Goal: Entertainment & Leisure: Consume media (video, audio)

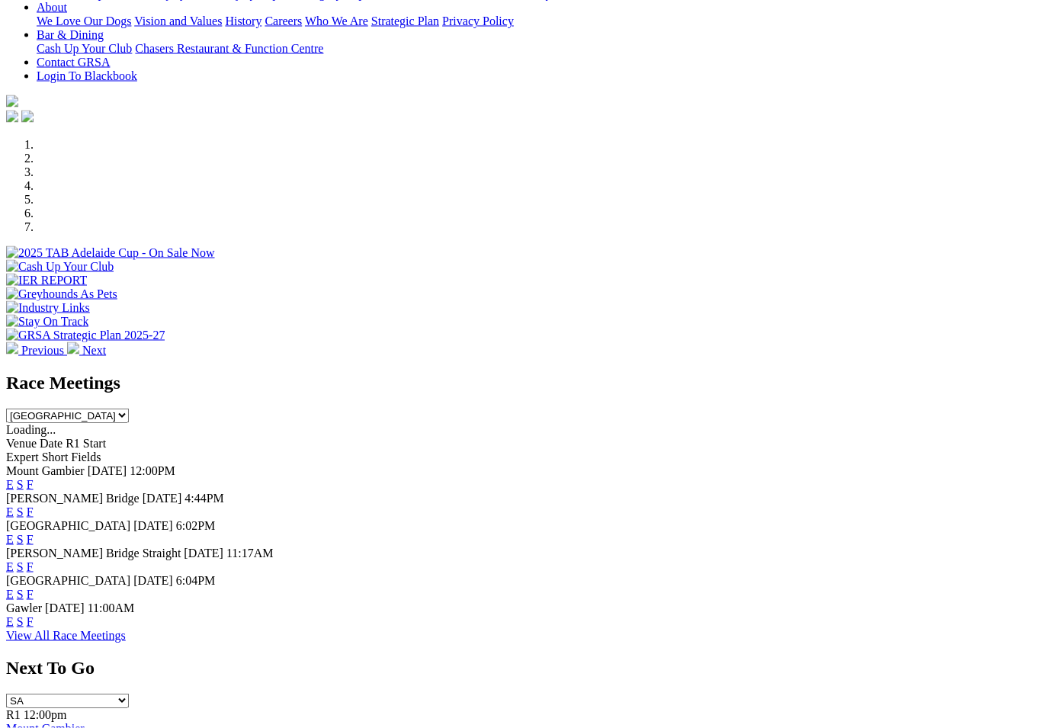
scroll to position [345, 0]
click at [34, 505] on link "F" at bounding box center [30, 511] width 7 height 13
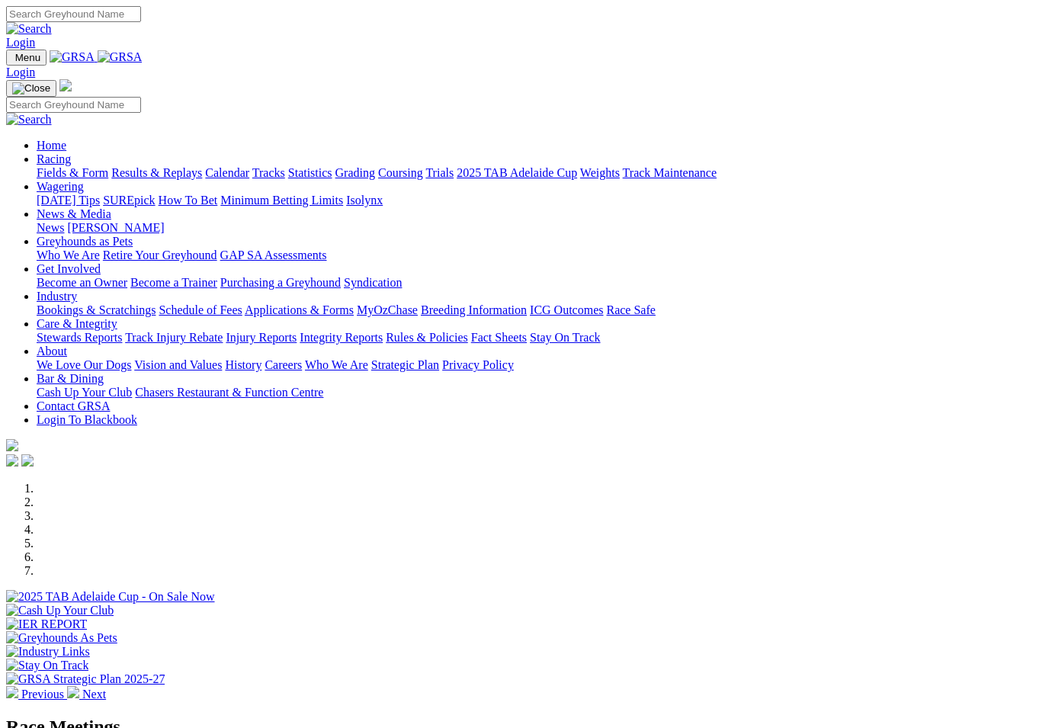
scroll to position [370, 0]
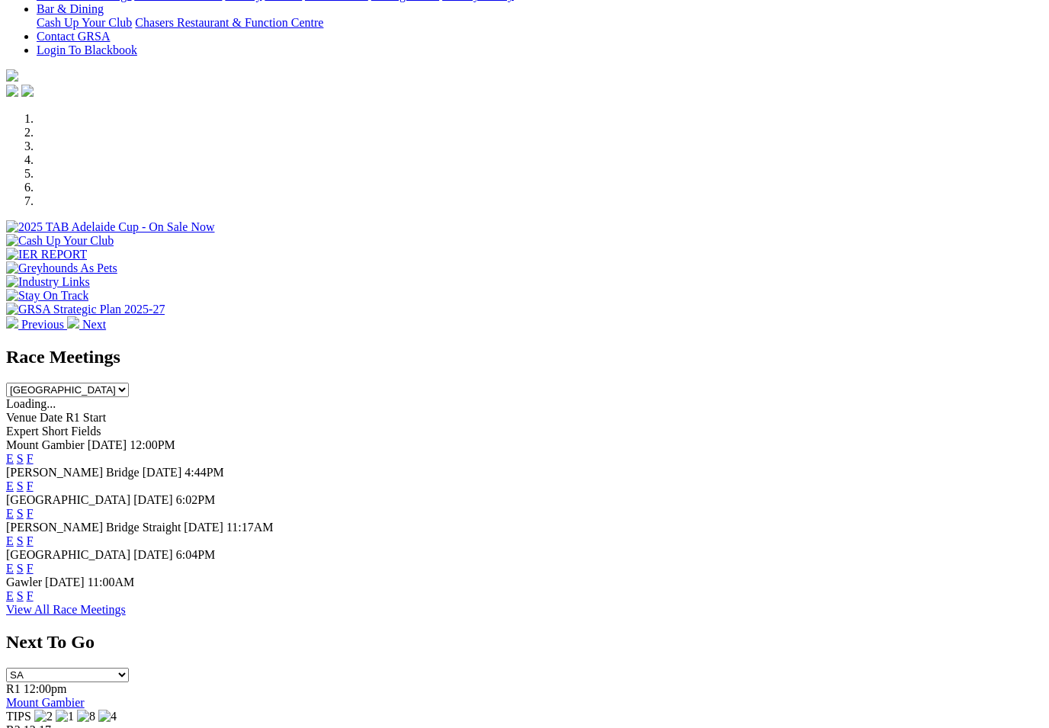
click at [34, 507] on link "F" at bounding box center [30, 513] width 7 height 13
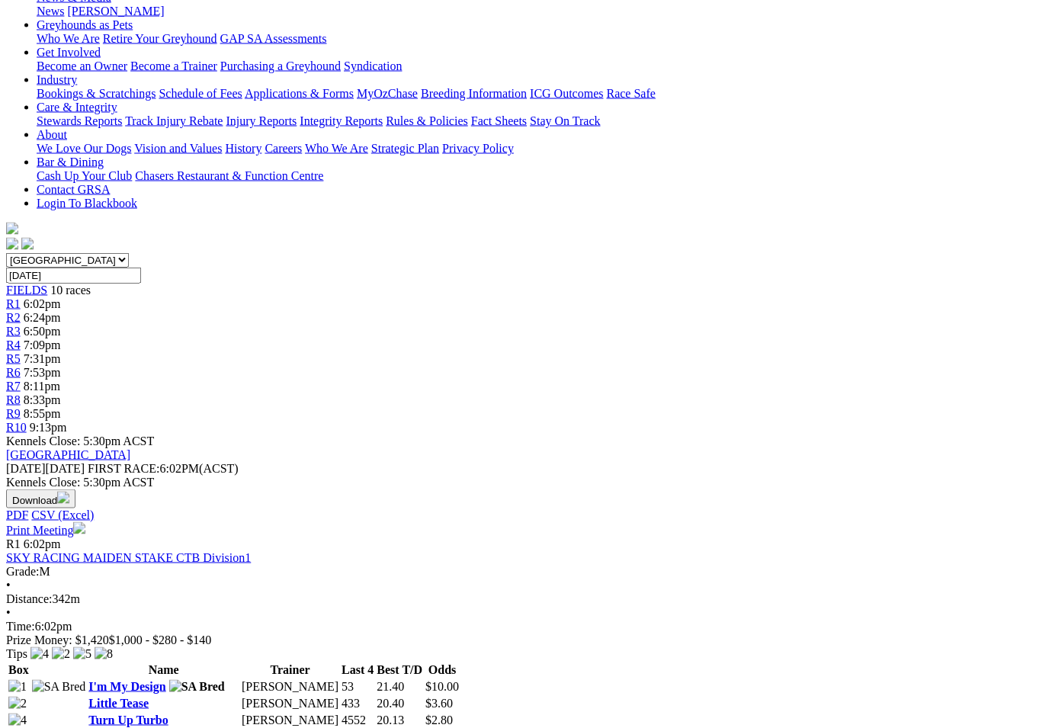
scroll to position [245, 0]
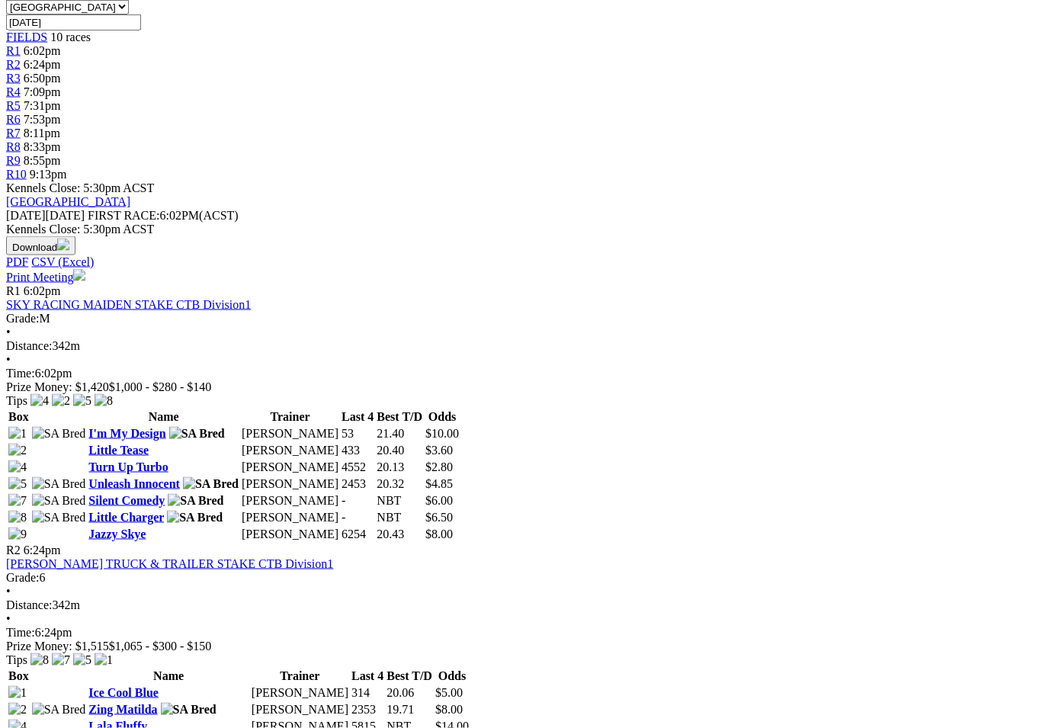
scroll to position [500, 0]
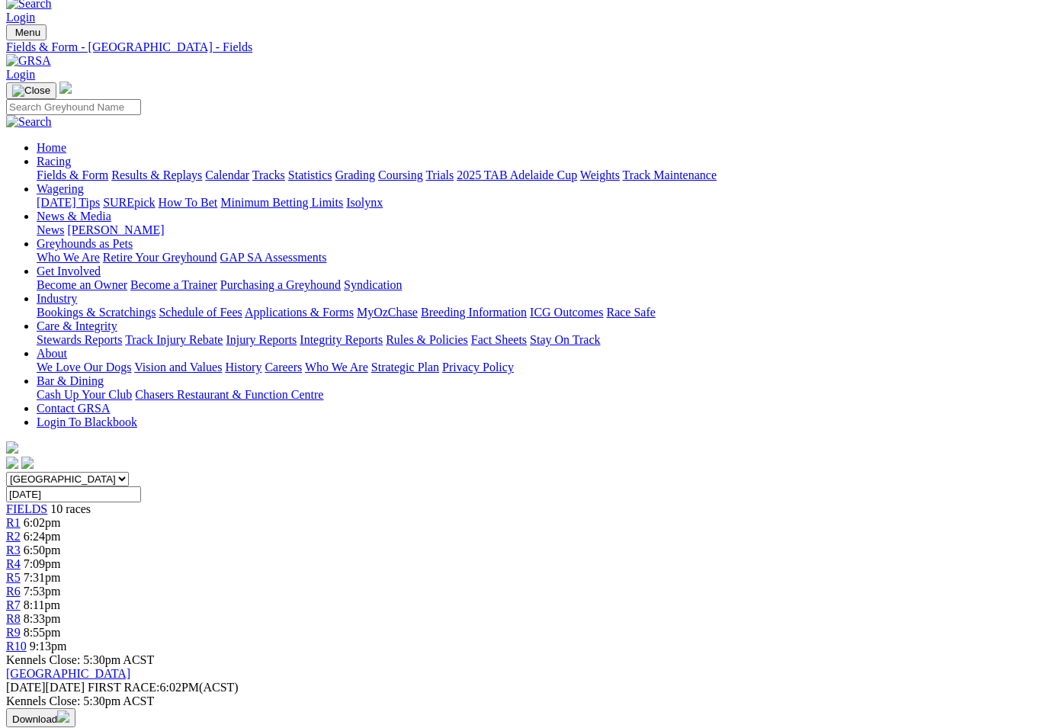
scroll to position [0, 0]
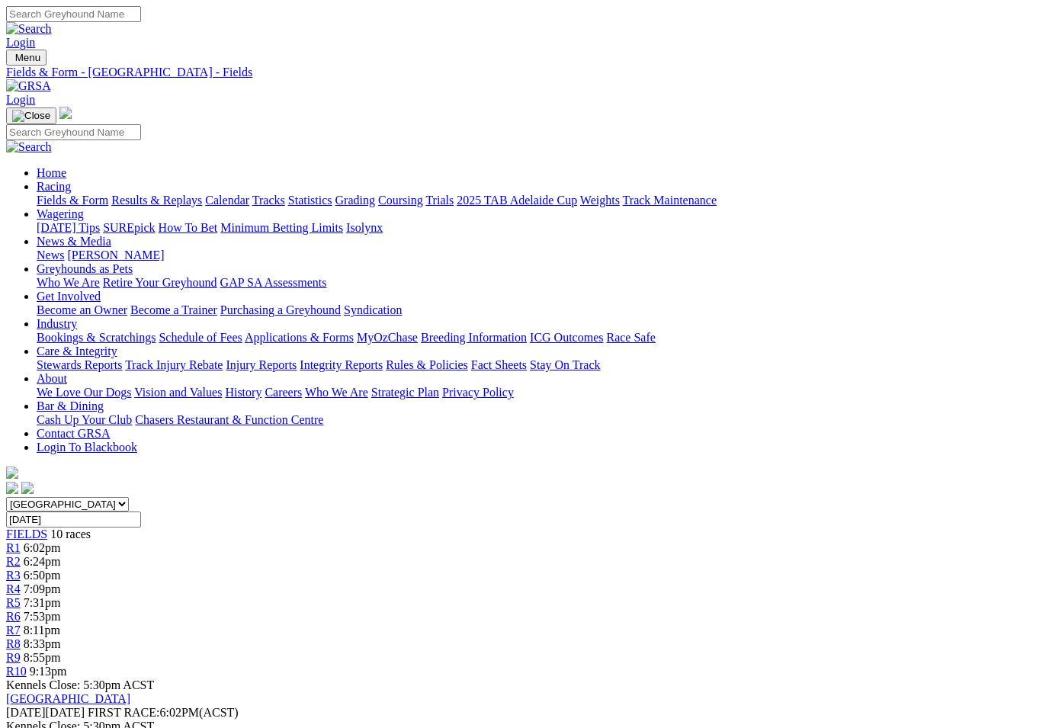
click at [74, 194] on link "Fields & Form" at bounding box center [73, 200] width 72 height 13
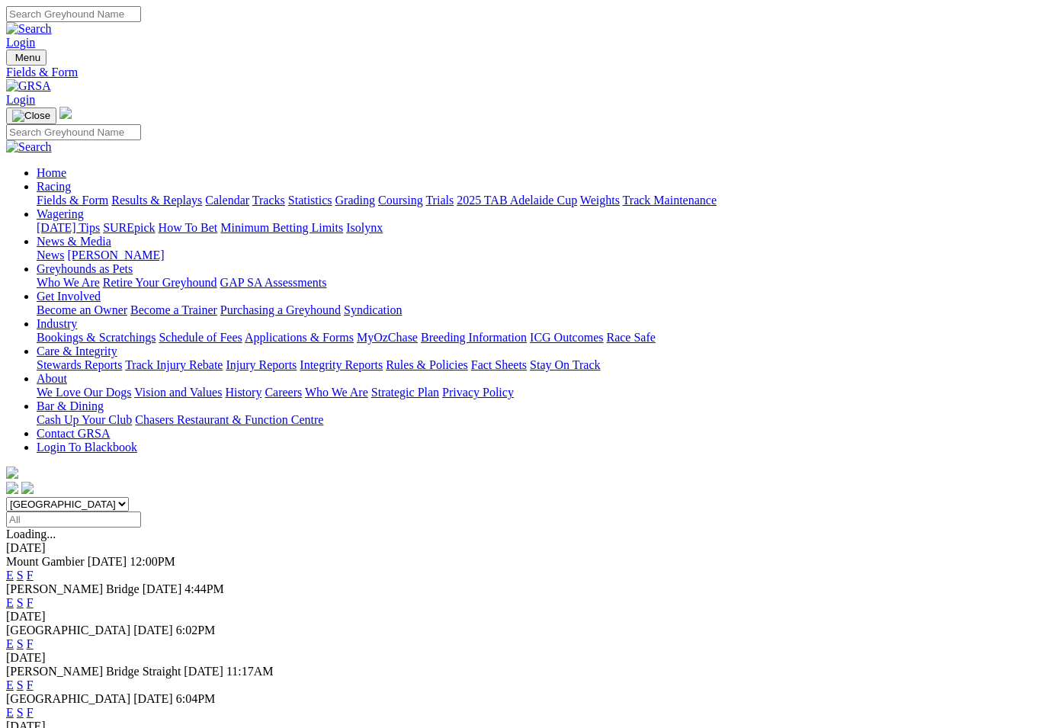
click at [34, 706] on link "F" at bounding box center [30, 712] width 7 height 13
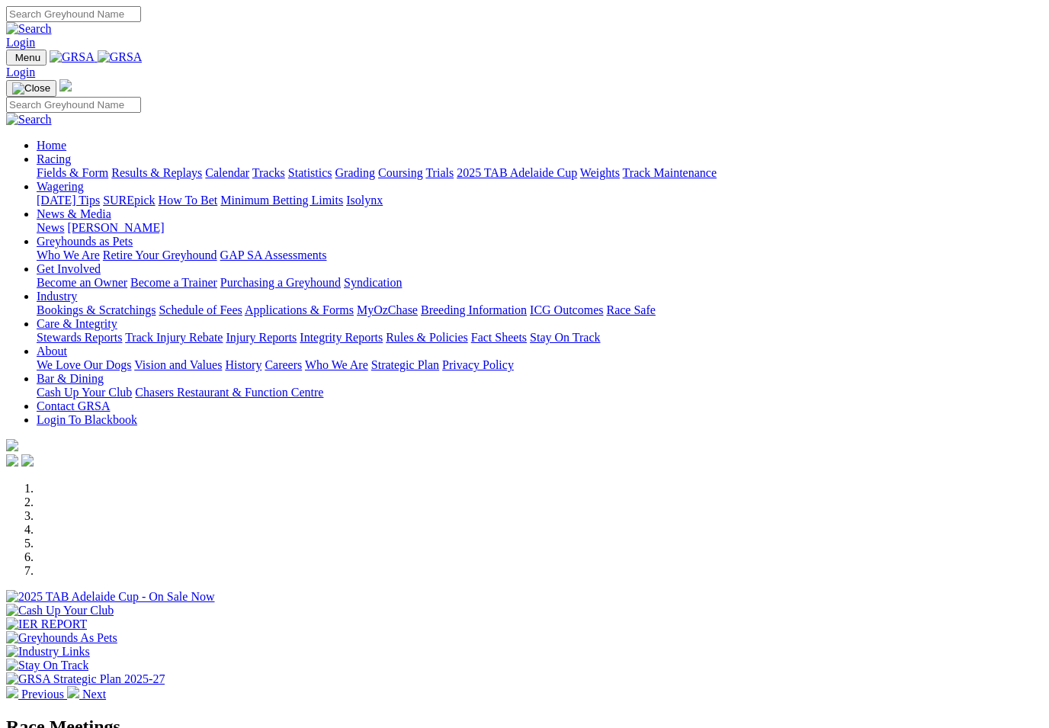
click at [71, 152] on link "Racing" at bounding box center [54, 158] width 34 height 13
click at [332, 166] on link "Statistics" at bounding box center [310, 172] width 44 height 13
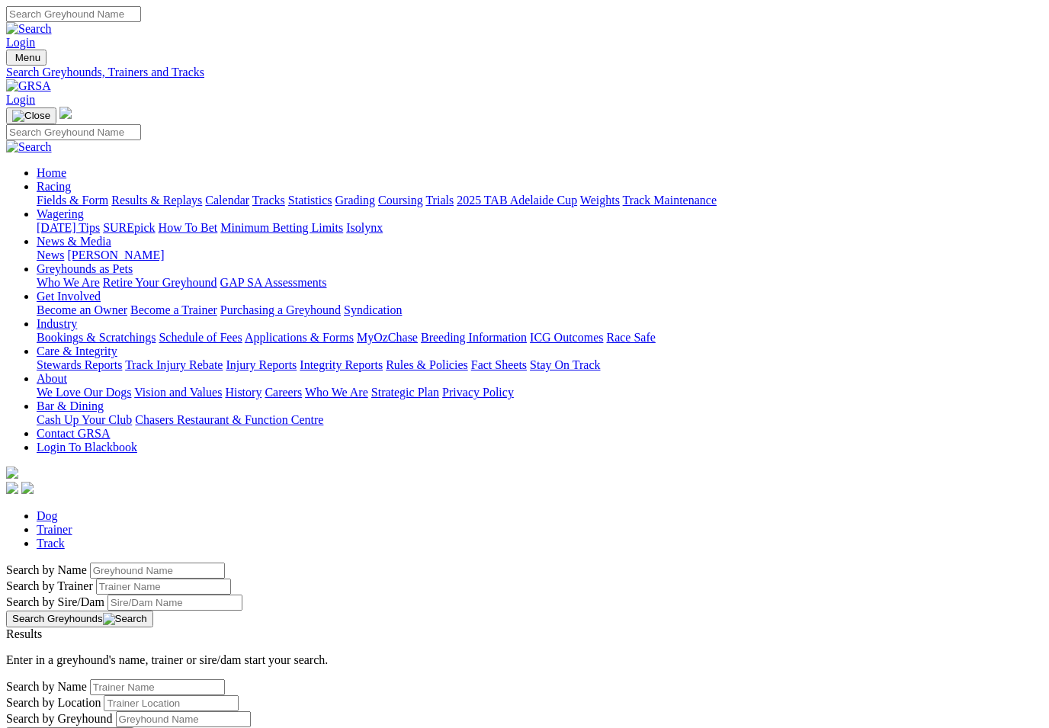
click at [90, 563] on input "Search by Greyhound name" at bounding box center [157, 571] width 135 height 16
type input "Elsa above"
click at [153, 611] on button "Search Greyhounds" at bounding box center [79, 619] width 147 height 17
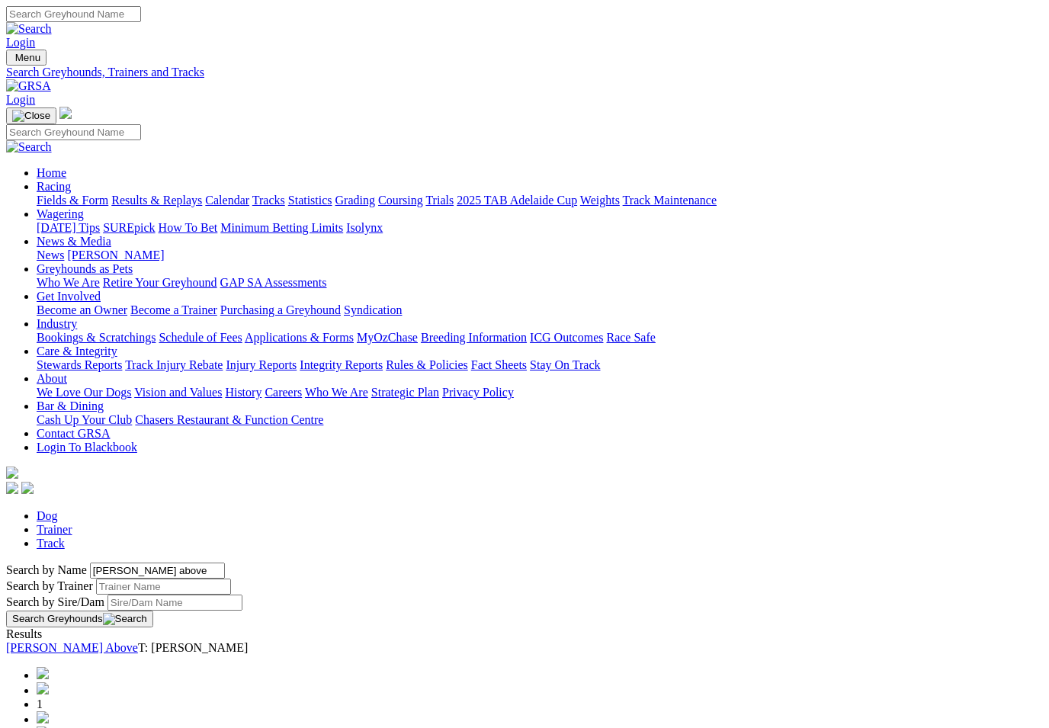
click at [124, 641] on link "Elsa Above" at bounding box center [72, 647] width 132 height 13
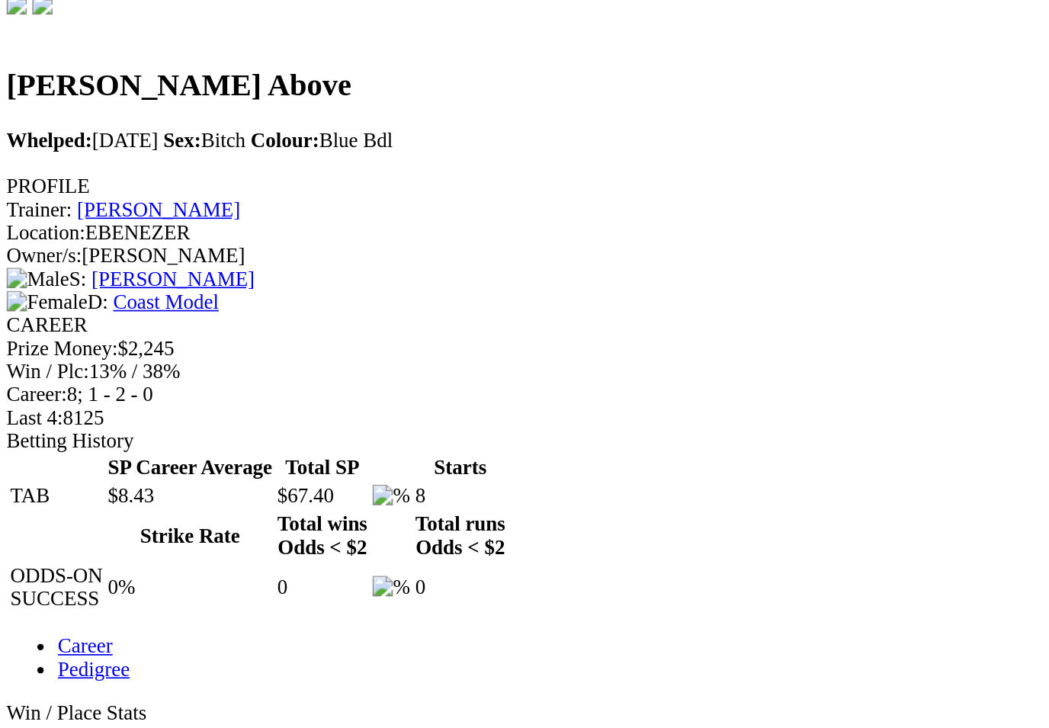
scroll to position [204, 0]
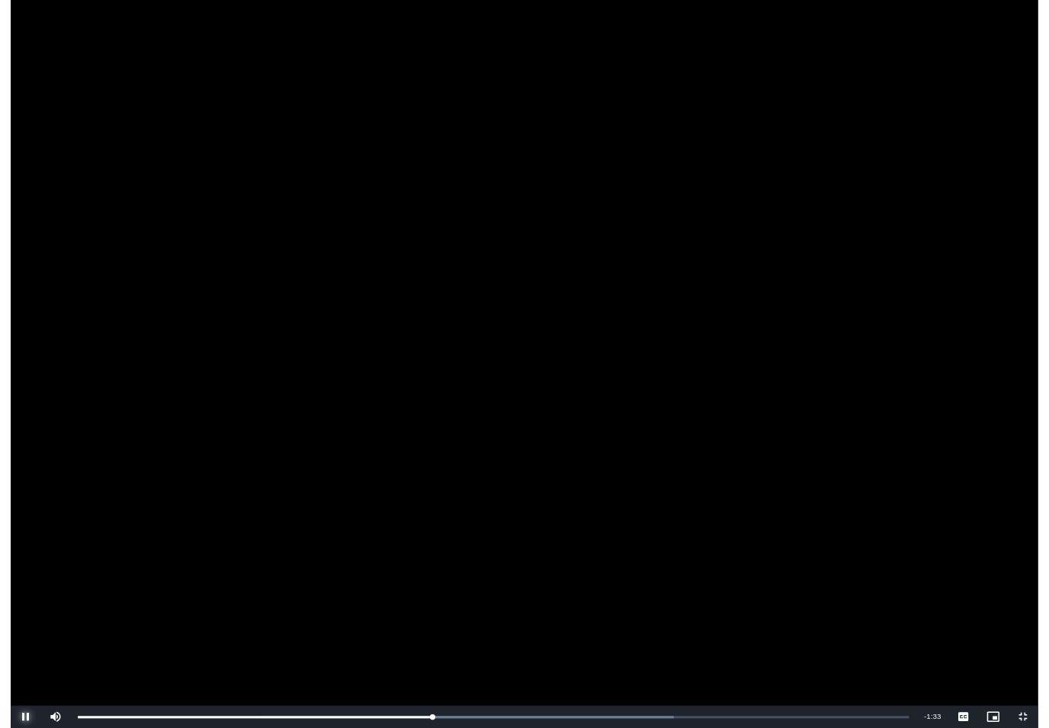
scroll to position [191, 170]
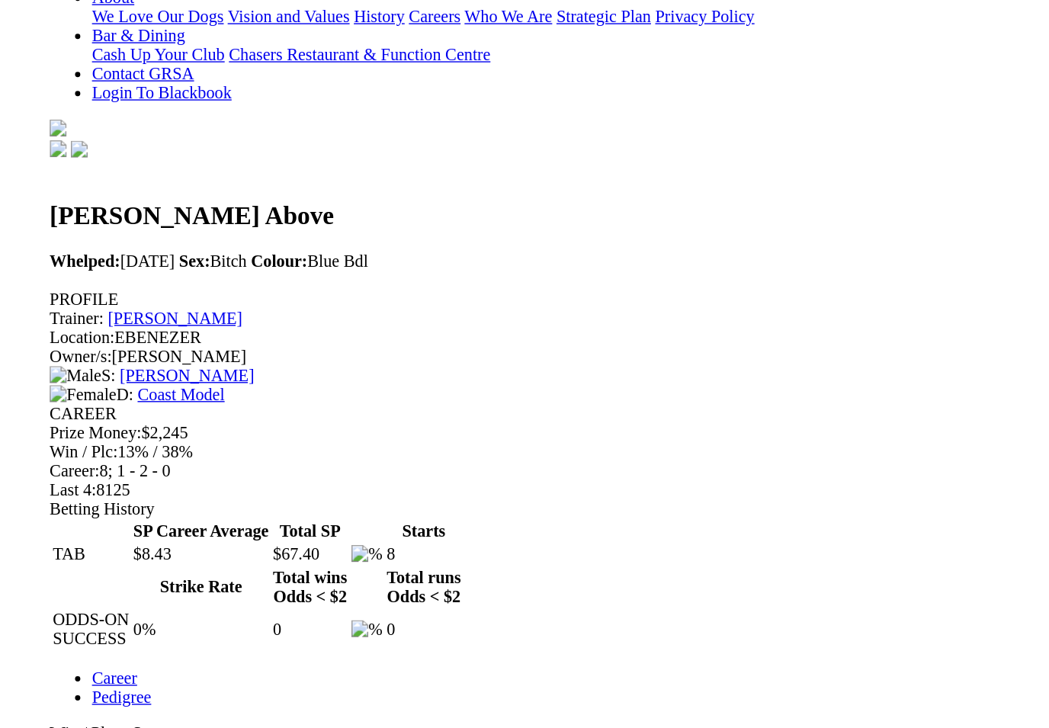
scroll to position [197, 0]
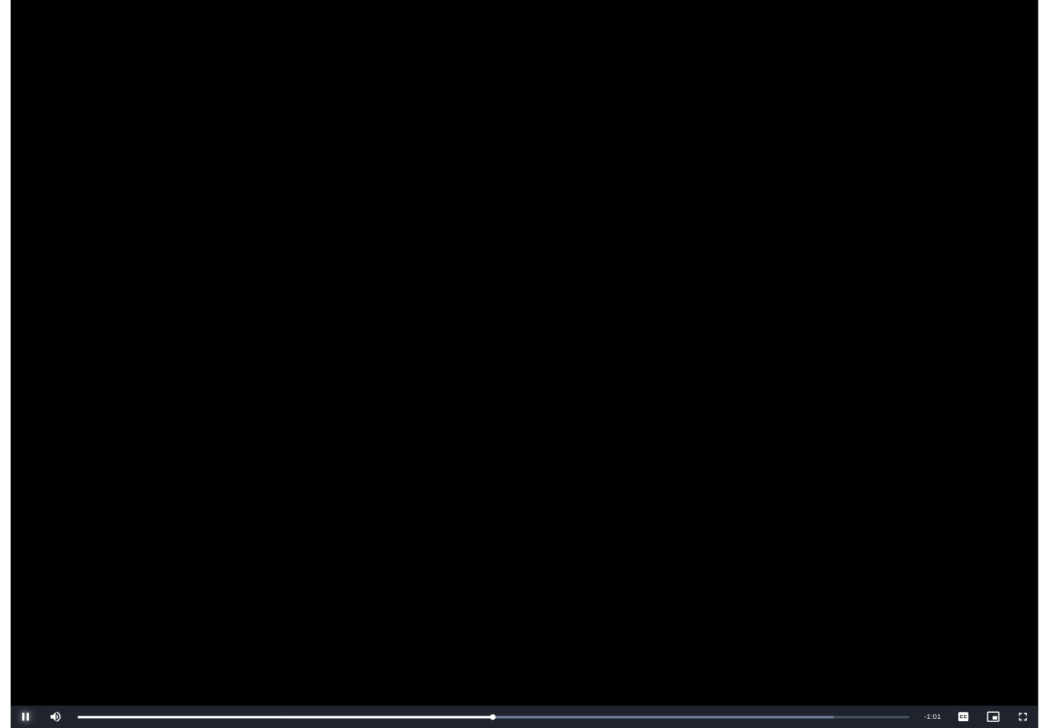
scroll to position [177, 0]
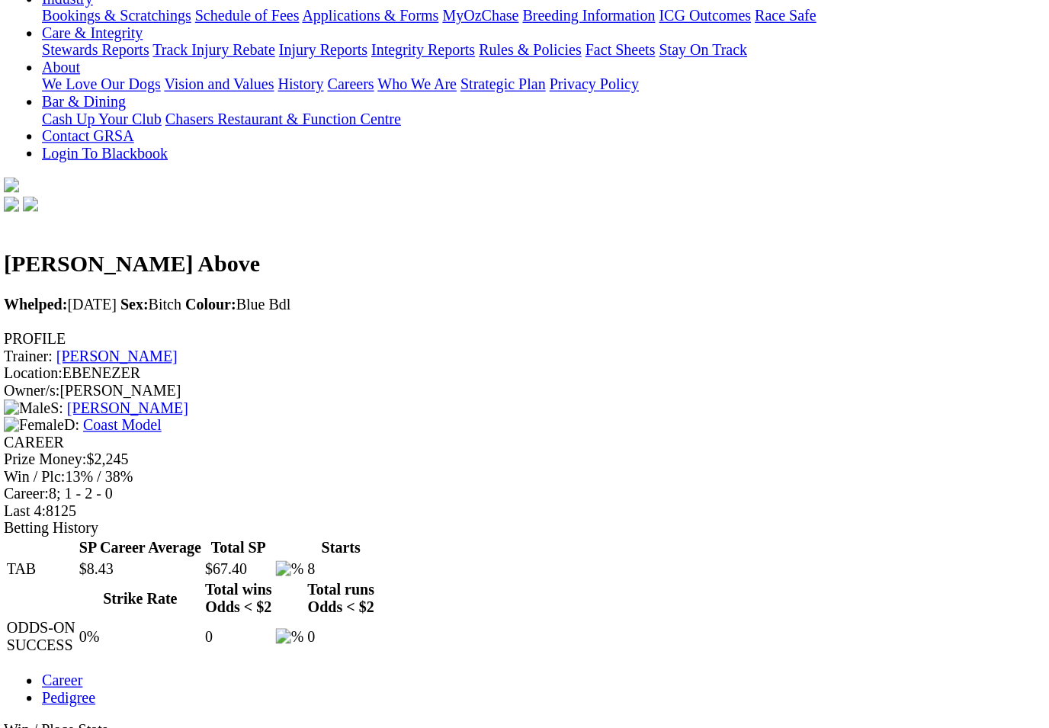
scroll to position [199, 0]
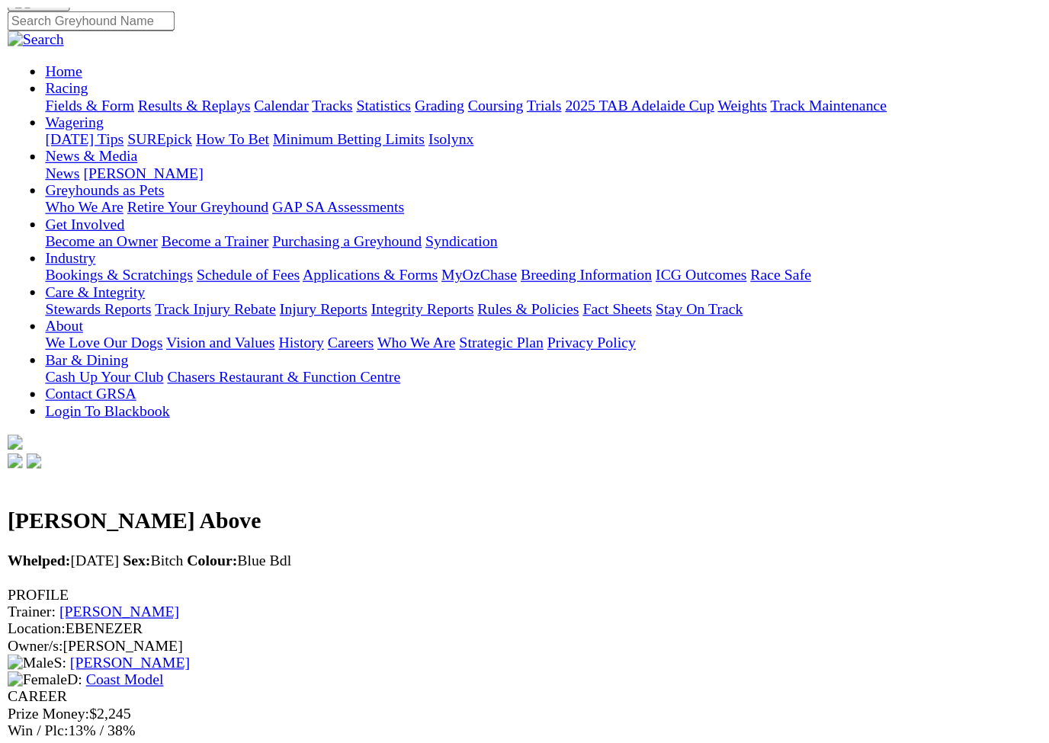
scroll to position [18, 0]
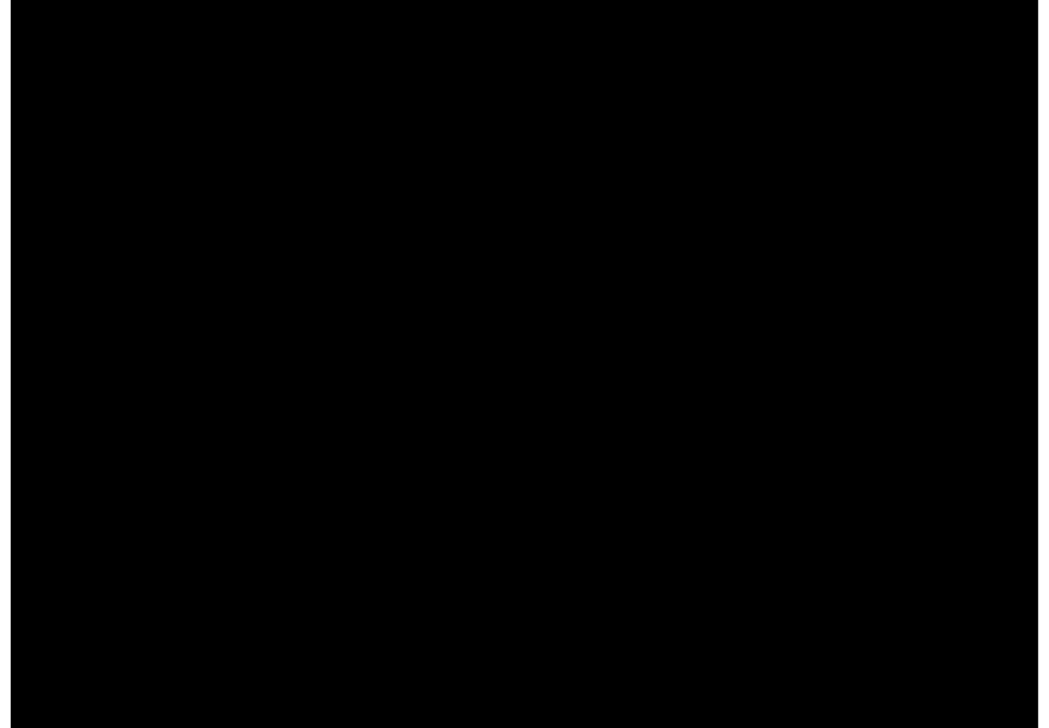
scroll to position [122, 0]
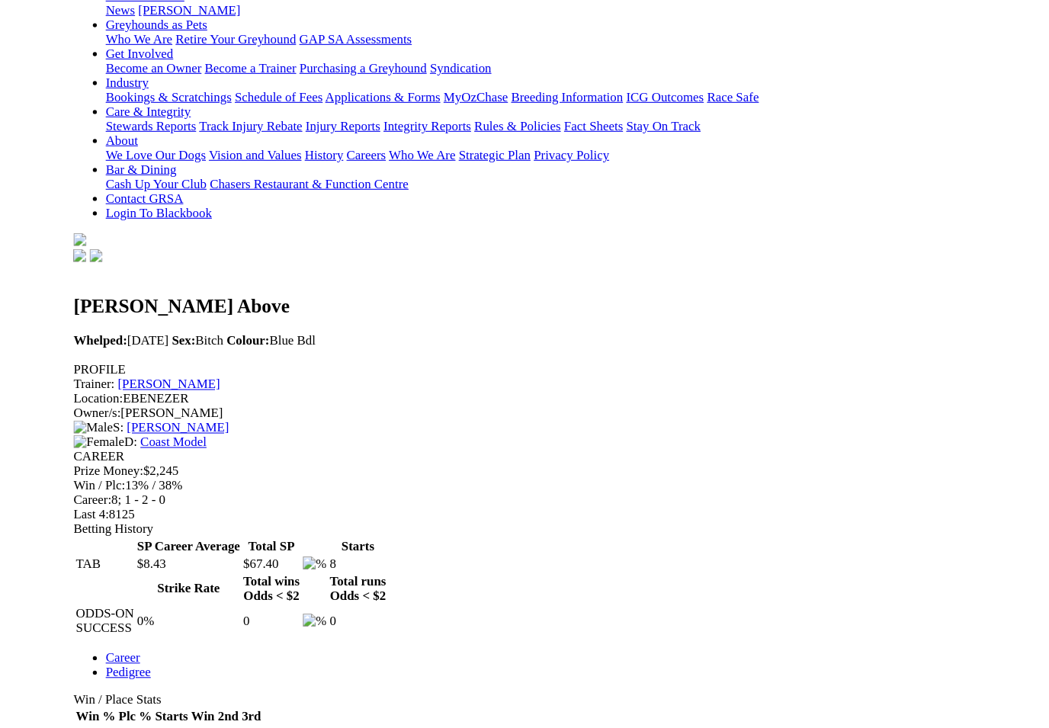
scroll to position [241, 0]
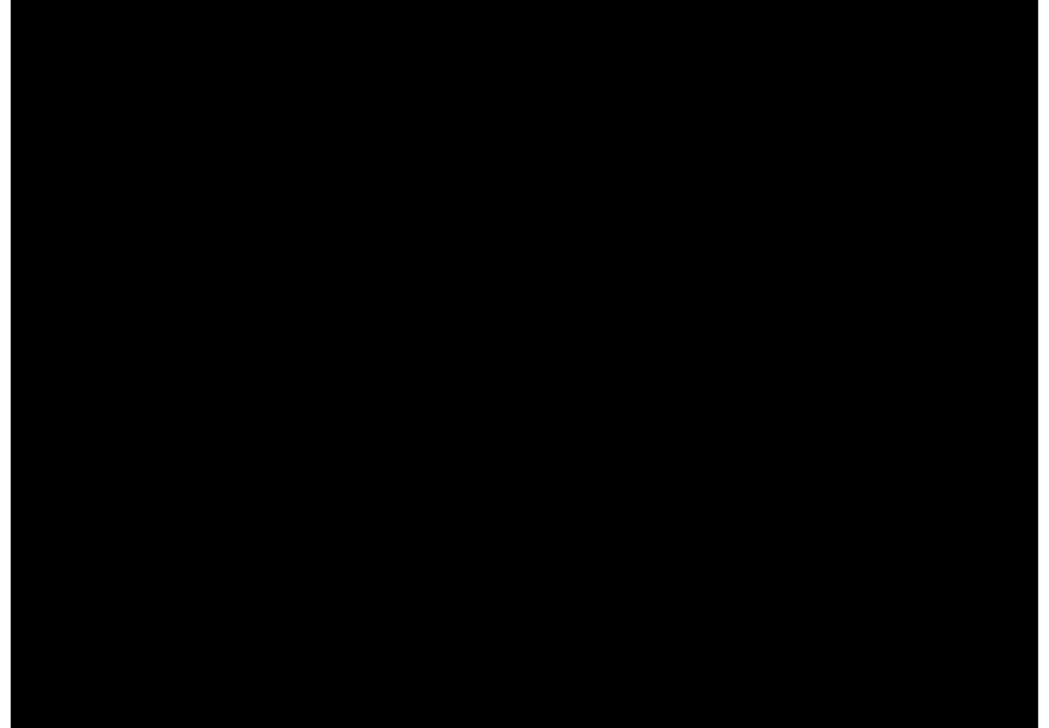
scroll to position [335, 24]
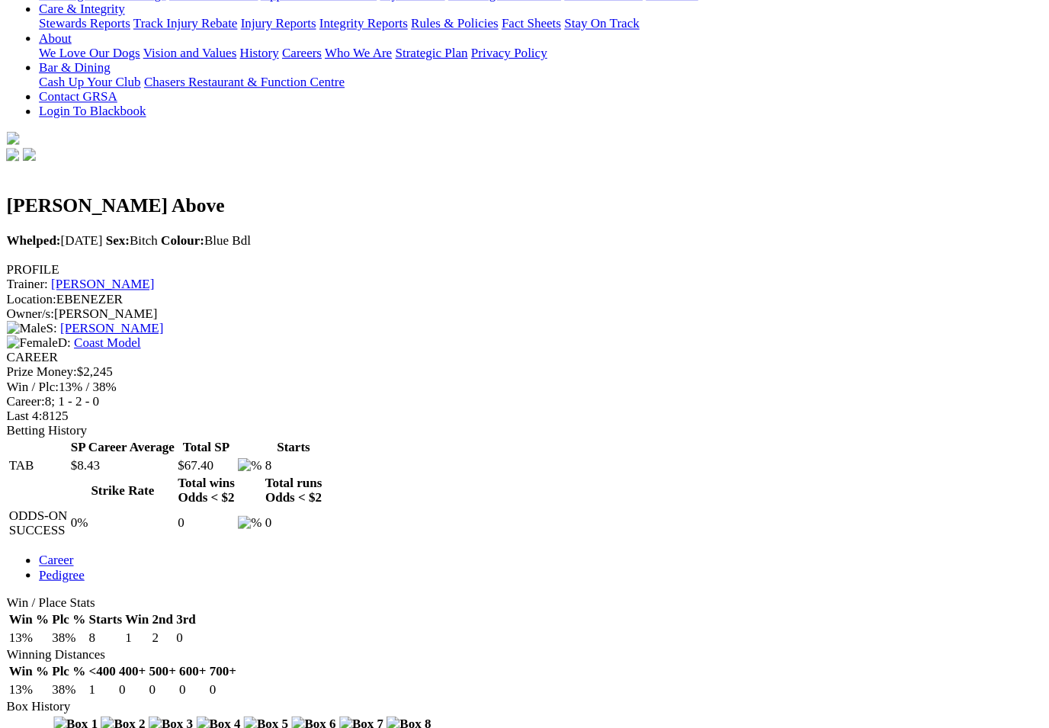
scroll to position [335, 0]
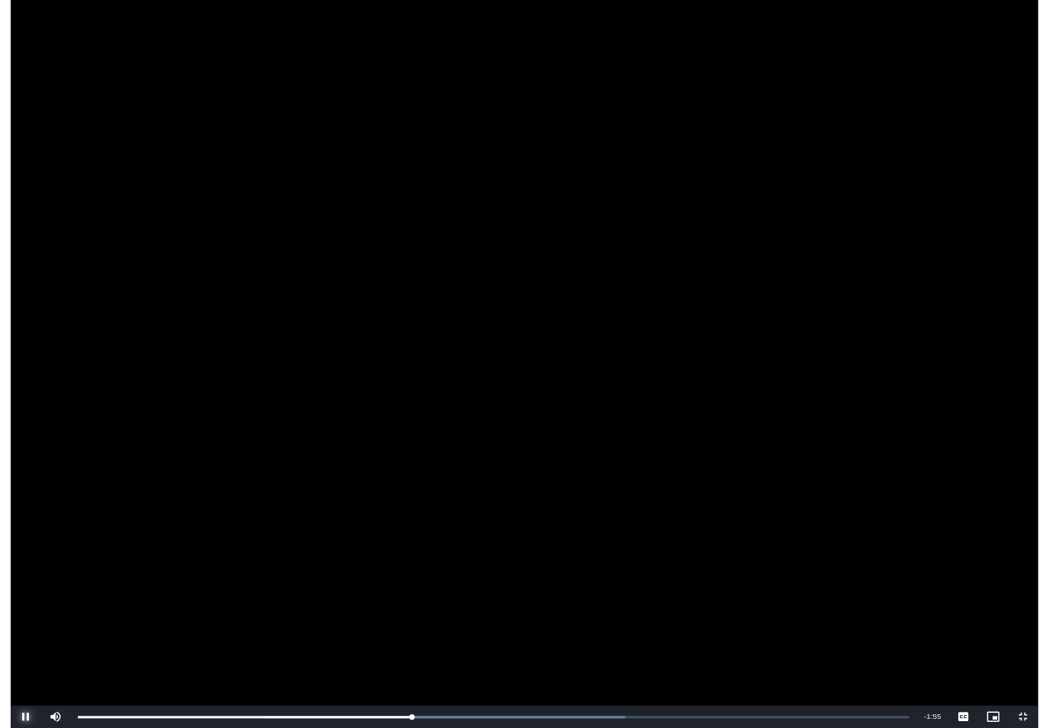
scroll to position [381, 65]
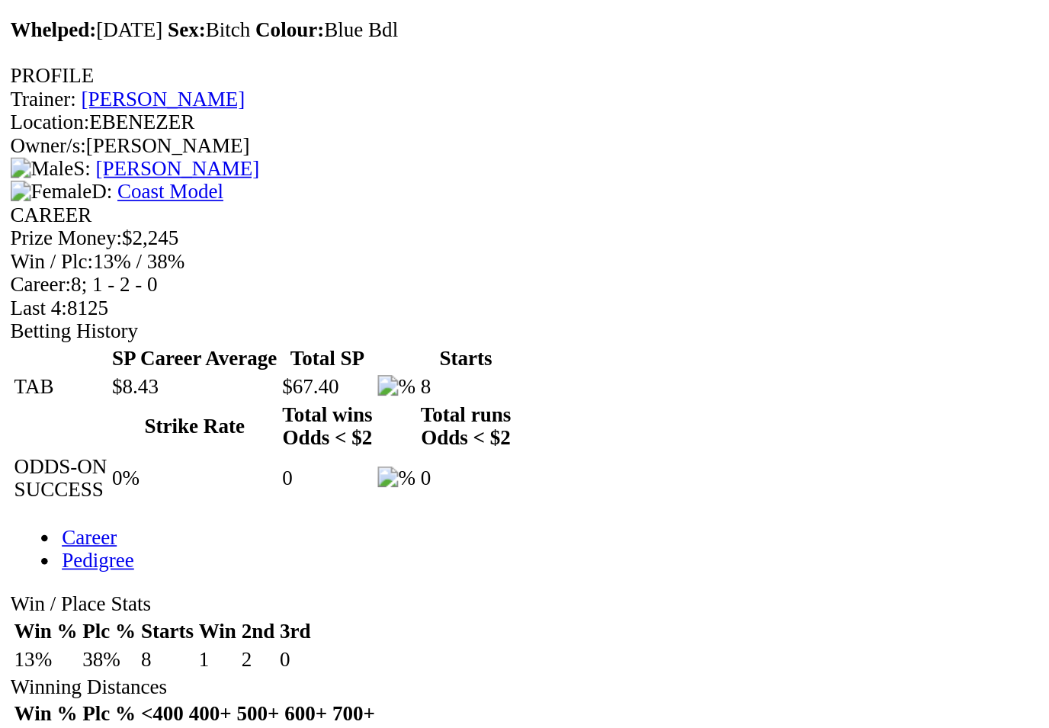
scroll to position [380, 0]
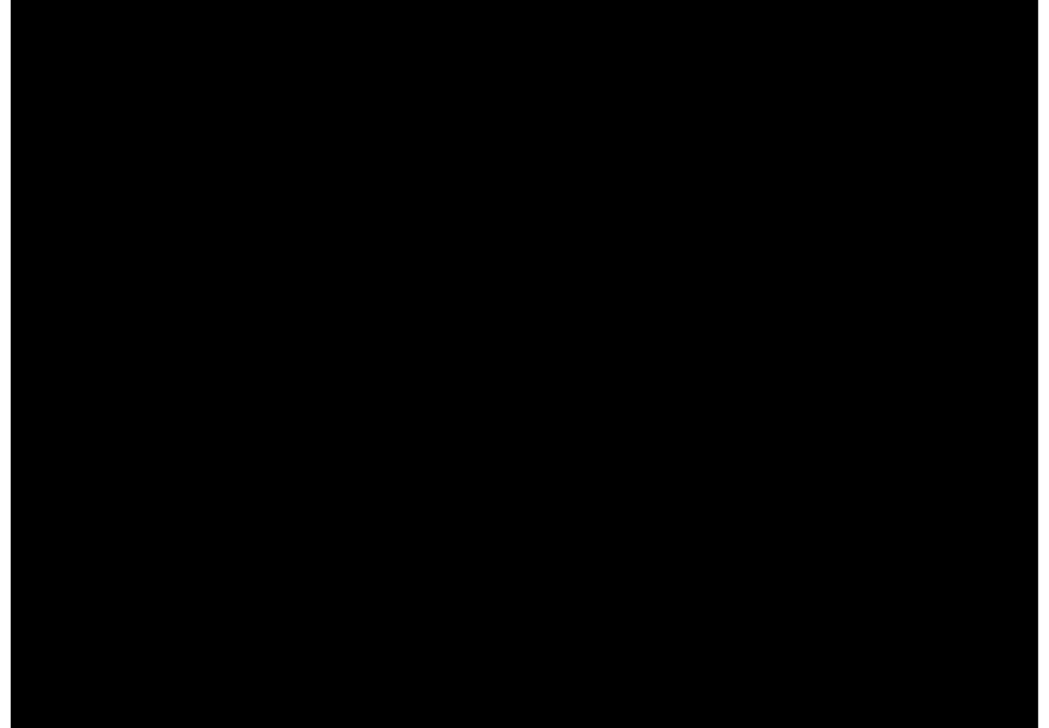
scroll to position [508, 170]
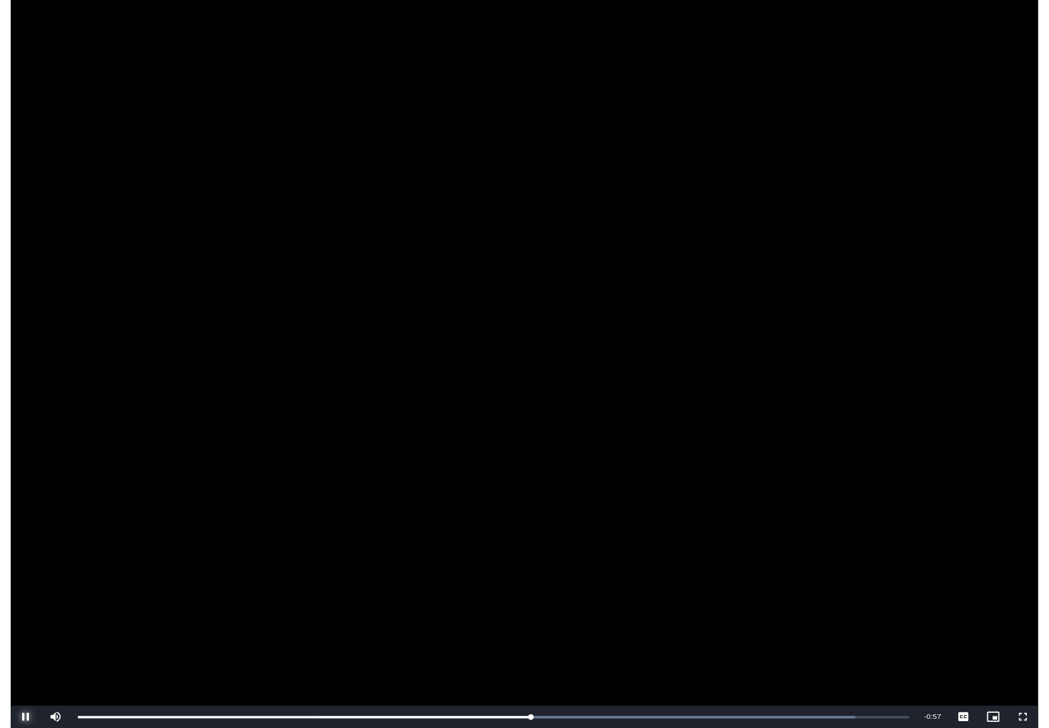
scroll to position [627, 170]
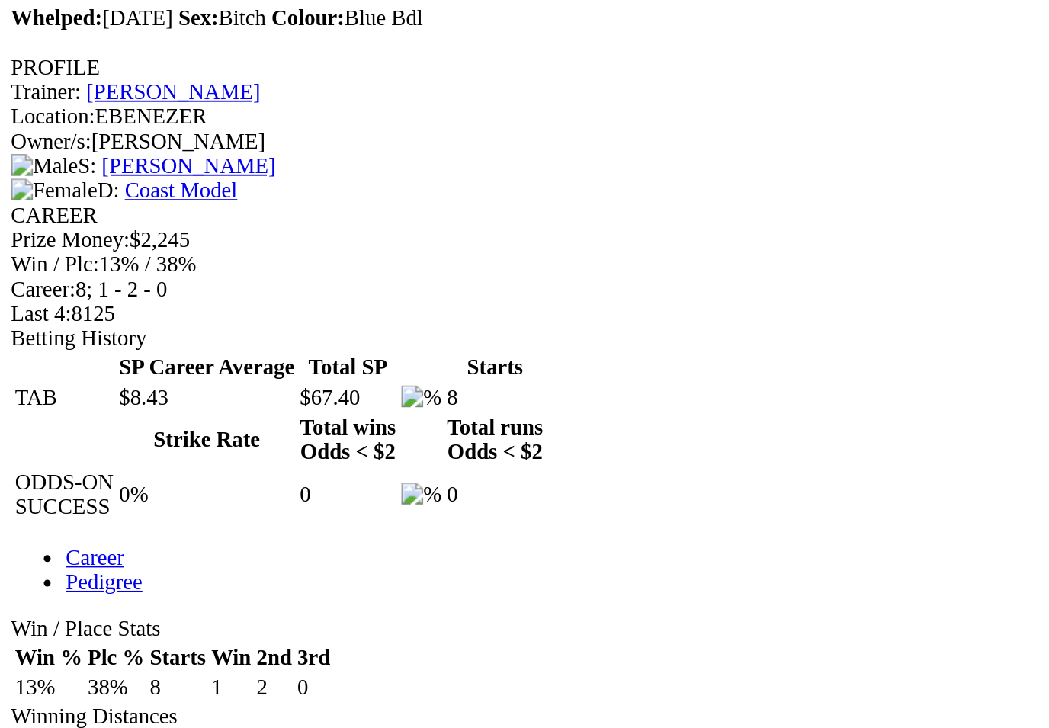
scroll to position [555, 0]
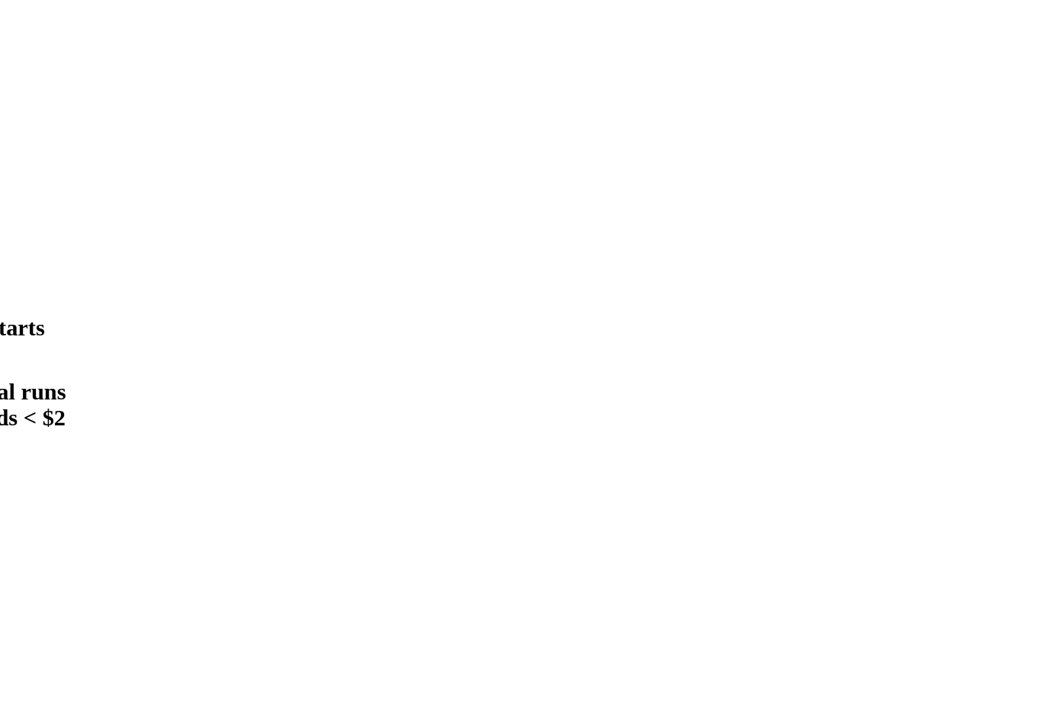
click at [648, 711] on img at bounding box center [681, 718] width 66 height 14
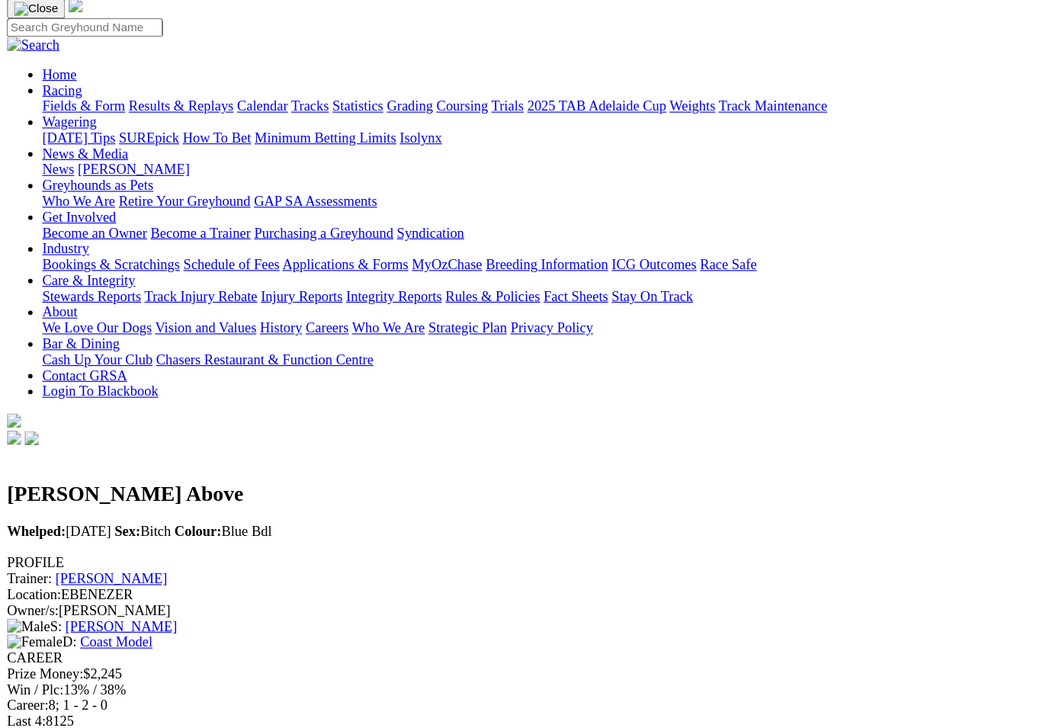
scroll to position [0, 0]
